Goal: Transaction & Acquisition: Purchase product/service

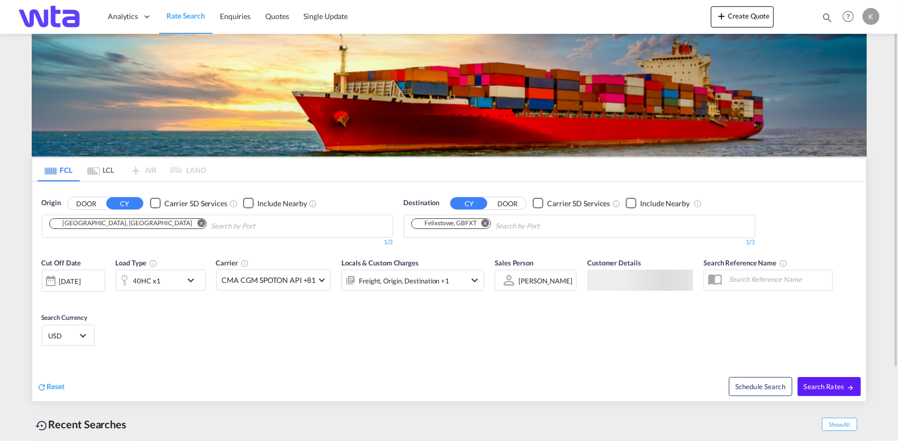
click at [104, 178] on md-tab-item "LCL" at bounding box center [101, 169] width 42 height 23
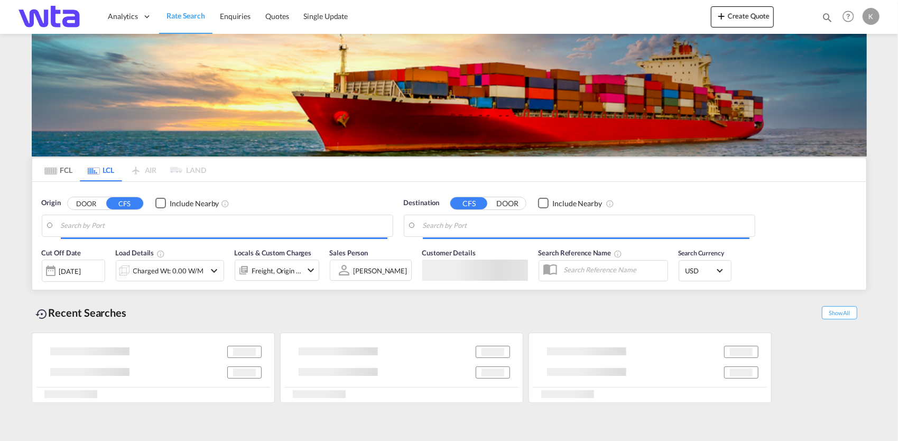
click at [123, 226] on input "Search by Port" at bounding box center [224, 226] width 327 height 16
type input "[GEOGRAPHIC_DATA], SH, CNSHA"
type input "Felixstowe, GBFXT"
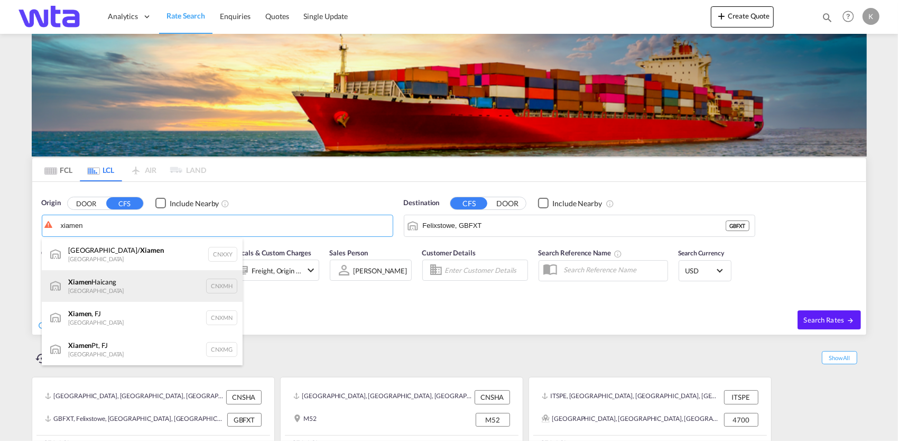
scroll to position [32, 0]
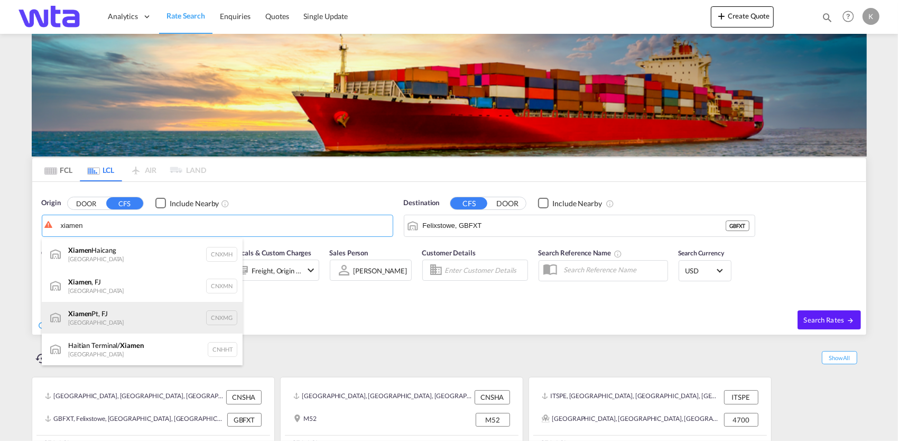
click at [119, 314] on div "Xiamen Pt, FJ China CNXMG" at bounding box center [142, 318] width 201 height 32
type input "Xiamen Pt, FJ, CNXMG"
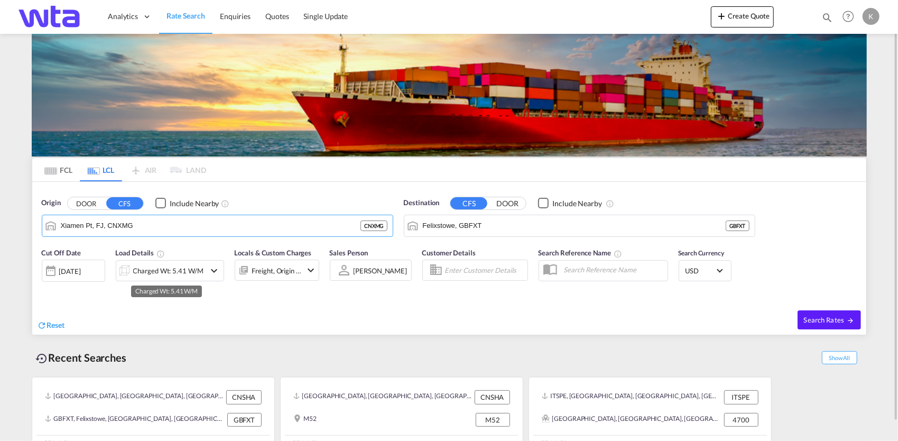
click at [156, 269] on div "Charged Wt: 5.41 W/M" at bounding box center [168, 270] width 70 height 15
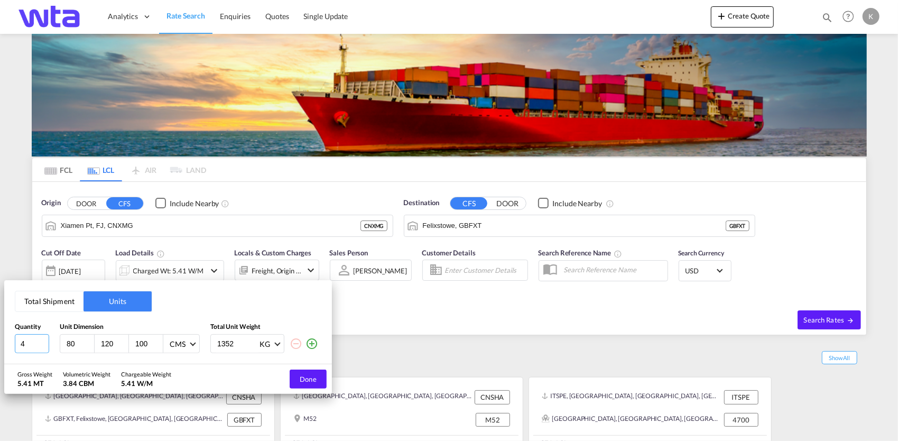
click at [27, 345] on input "4" at bounding box center [32, 343] width 34 height 19
click at [57, 300] on button "Total Shipment" at bounding box center [49, 301] width 68 height 20
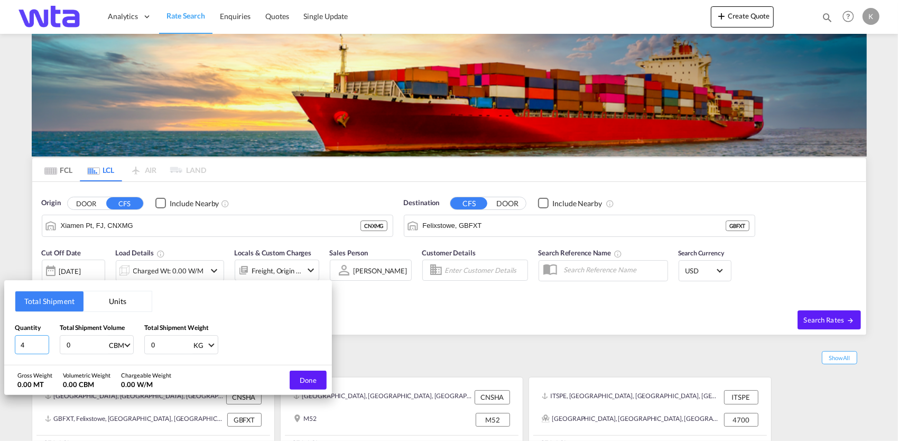
click at [34, 341] on input "4" at bounding box center [32, 344] width 34 height 19
drag, startPoint x: 30, startPoint y: 347, endPoint x: 32, endPoint y: 353, distance: 6.2
click at [18, 346] on input "4" at bounding box center [32, 344] width 34 height 19
type input "11"
type input "15.336"
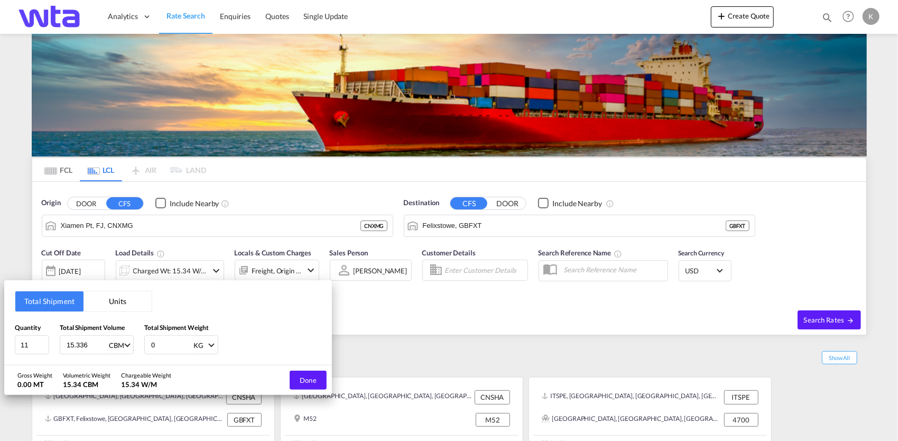
click at [152, 352] on input "0" at bounding box center [171, 345] width 42 height 18
drag, startPoint x: 159, startPoint y: 348, endPoint x: 145, endPoint y: 347, distance: 13.2
click at [145, 347] on div "0 KG KG LB" at bounding box center [181, 344] width 74 height 19
type input "2098.30"
click at [313, 377] on button "Done" at bounding box center [308, 380] width 37 height 19
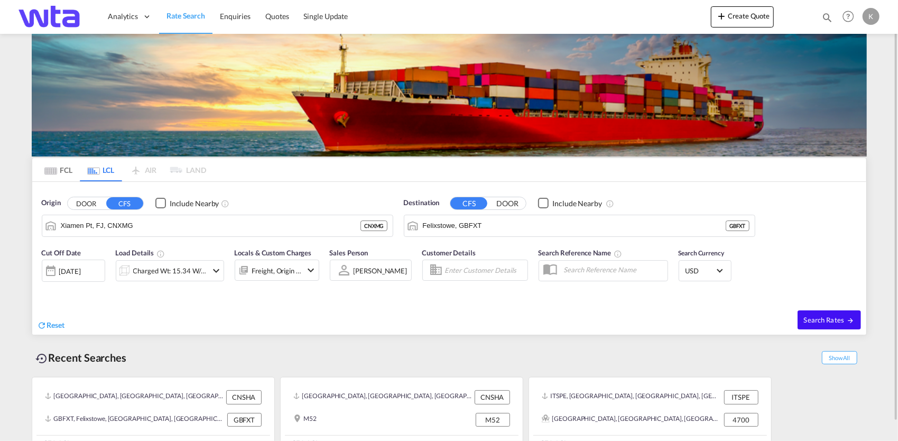
click at [827, 320] on span "Search Rates" at bounding box center [829, 320] width 51 height 8
type input "CNXMG to GBFXT / [DATE]"
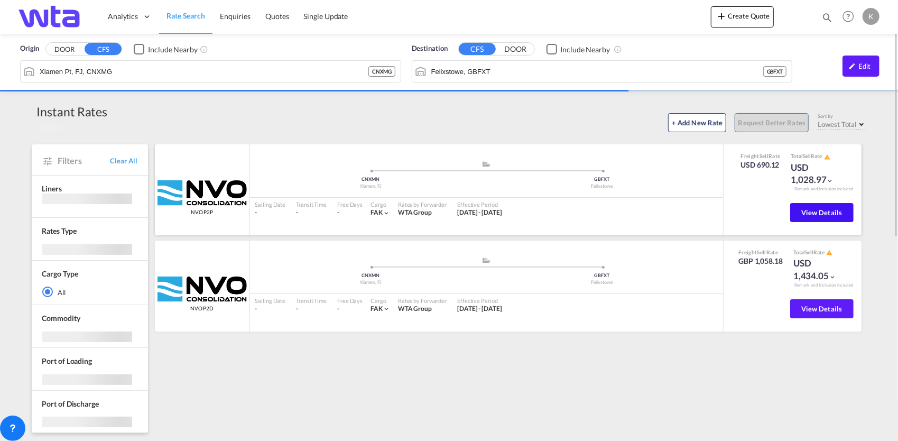
click at [816, 213] on span "View Details" at bounding box center [821, 212] width 41 height 8
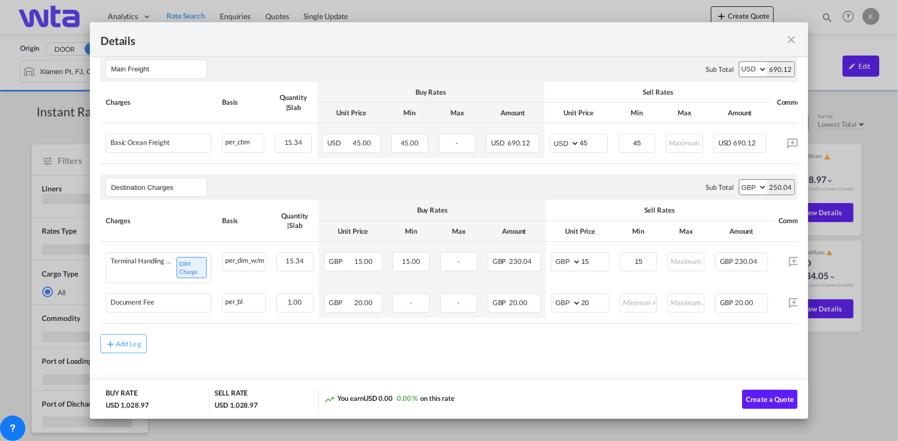
scroll to position [199, 0]
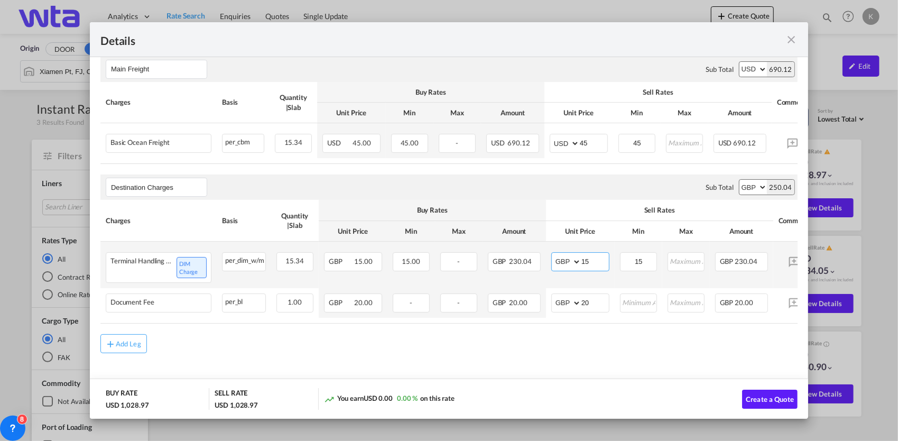
click at [591, 260] on input "15" at bounding box center [594, 261] width 27 height 16
drag, startPoint x: 577, startPoint y: 257, endPoint x: 564, endPoint y: 259, distance: 13.3
click at [565, 258] on md-input-container "AED AFN ALL AMD ANG AOA ARS AUD AWG AZN BAM BBD BDT BGN BHD BIF BMD BND [PERSON…" at bounding box center [580, 261] width 58 height 19
type input "25"
click at [615, 185] on div "Destination Charges Please enter leg name Leg Name Already Exists Sub Total AED…" at bounding box center [448, 186] width 697 height 25
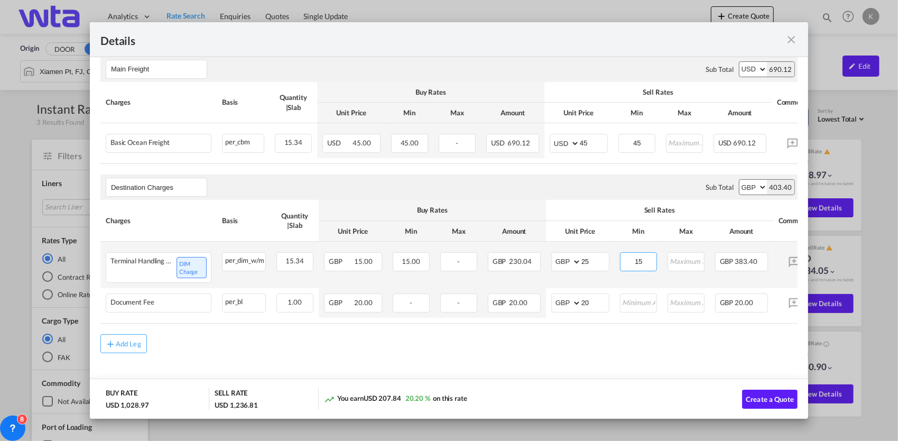
click at [641, 259] on input "15" at bounding box center [638, 261] width 35 height 16
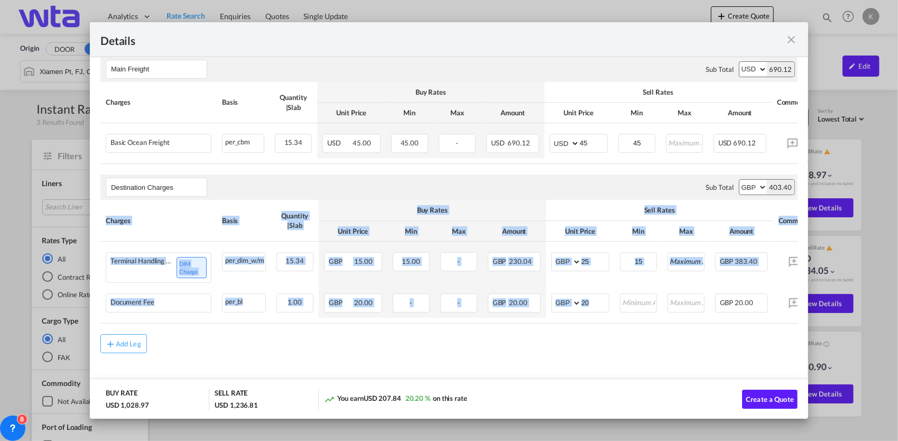
drag, startPoint x: 560, startPoint y: 320, endPoint x: 632, endPoint y: 322, distance: 72.4
click at [632, 322] on div "Charges Basis Quantity | Slab Buy Rates Sell Rates Comments Action Unit Price M…" at bounding box center [448, 261] width 697 height 123
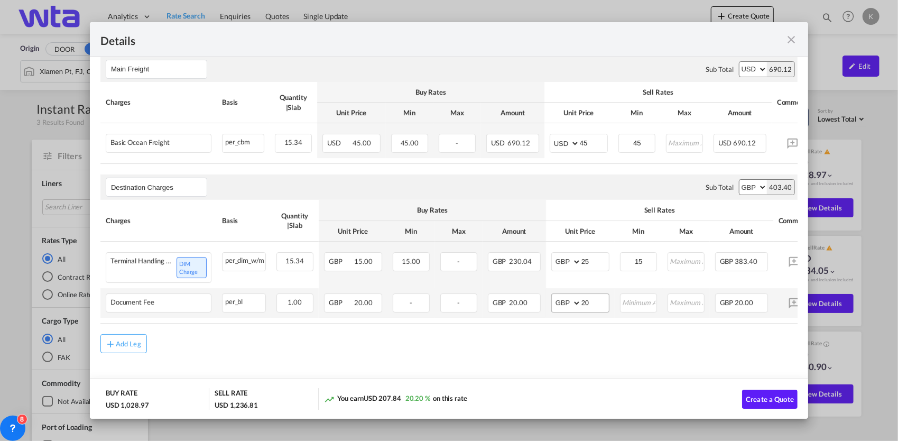
drag, startPoint x: 632, startPoint y: 322, endPoint x: 593, endPoint y: 307, distance: 42.2
click at [593, 307] on md-input-container "AED AFN ALL AMD ANG AOA ARS AUD AWG AZN BAM BBD BDT BGN BHD BIF BMD BND [PERSON…" at bounding box center [580, 302] width 58 height 19
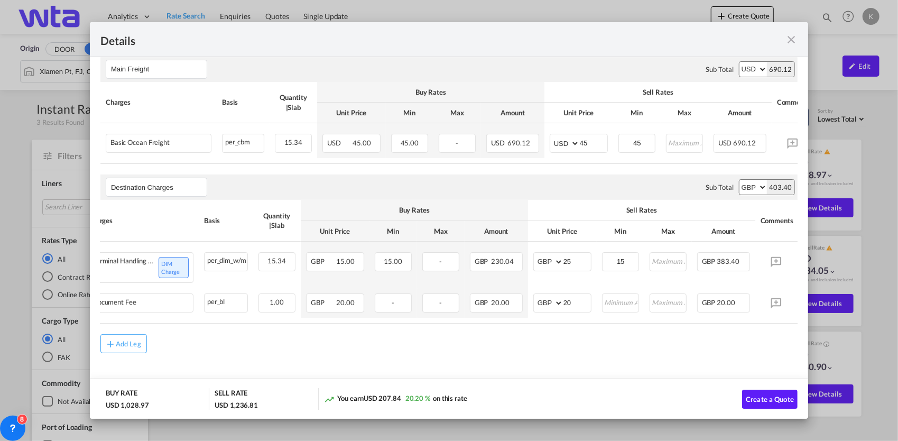
scroll to position [0, 0]
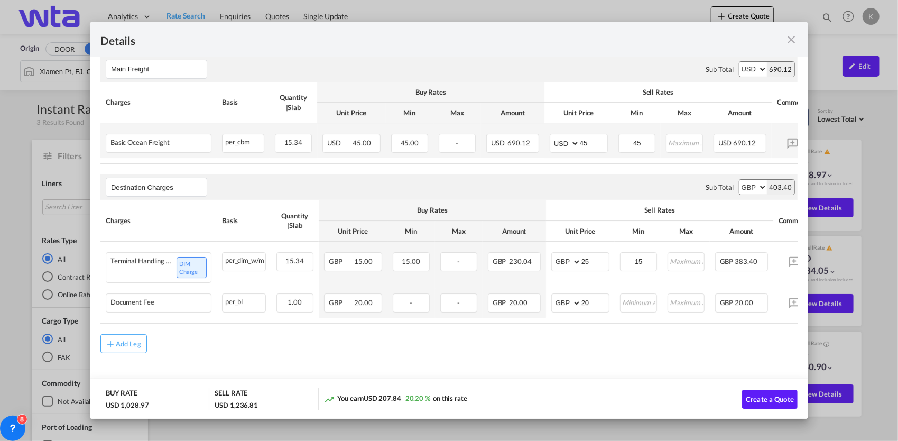
click at [634, 127] on td "45 Please Enter Invalid Input" at bounding box center [637, 140] width 48 height 35
click at [637, 139] on input "45" at bounding box center [637, 142] width 35 height 16
type input "65"
click at [585, 357] on md-content "Main Freight Please enter leg name Leg Name Already Exists Sub Total AED AFN AL…" at bounding box center [449, 219] width 718 height 368
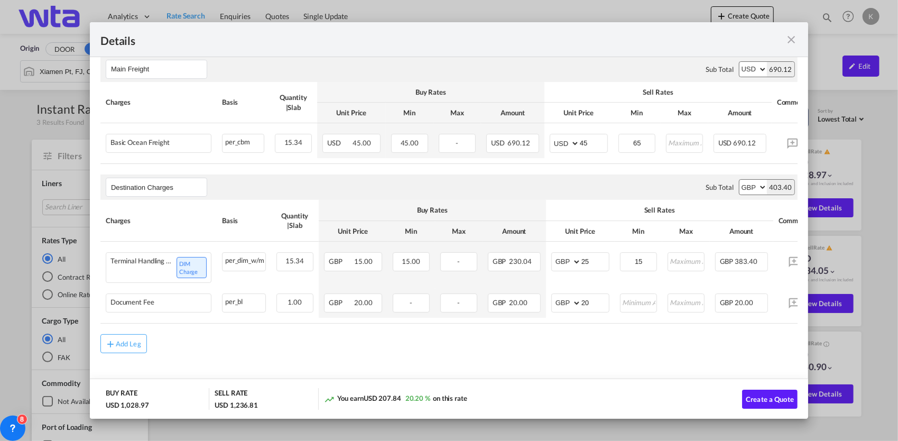
scroll to position [0, 61]
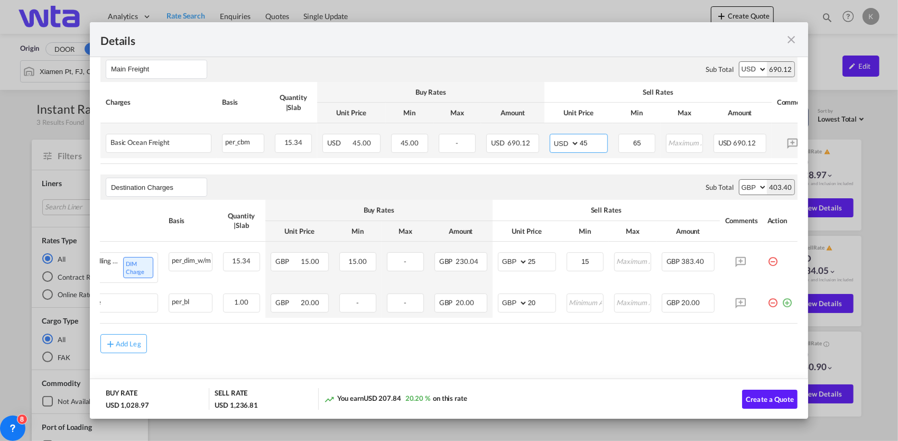
click at [587, 136] on input "45" at bounding box center [593, 142] width 27 height 16
drag, startPoint x: 572, startPoint y: 141, endPoint x: 608, endPoint y: 186, distance: 57.5
click at [569, 142] on md-input-container "AED AFN ALL AMD ANG AOA ARS AUD AWG AZN BAM BBD BDT BGN BHD BIF BMD BND [PERSON…" at bounding box center [579, 143] width 58 height 19
type input "65"
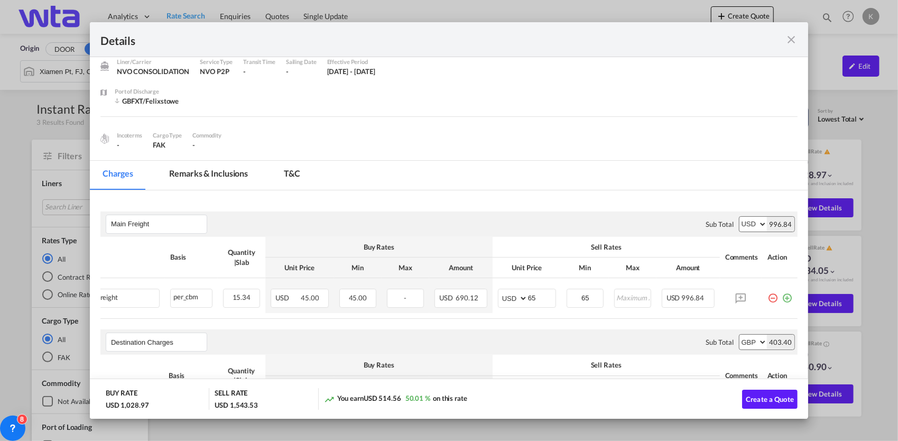
scroll to position [199, 0]
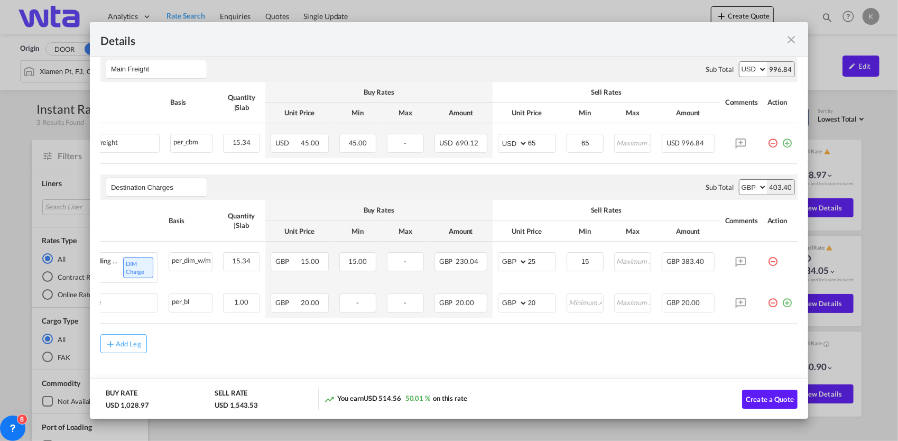
click at [790, 39] on md-icon "icon-close fg-AAA8AD m-0 cursor" at bounding box center [791, 39] width 13 height 13
